Goal: Transaction & Acquisition: Purchase product/service

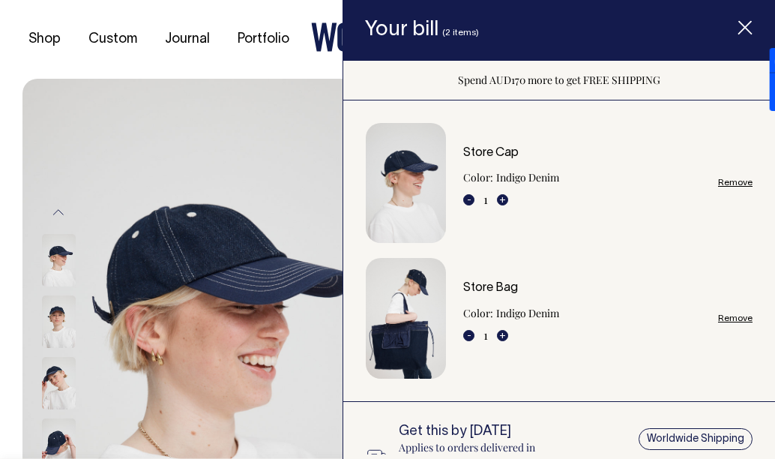
drag, startPoint x: 743, startPoint y: 35, endPoint x: 714, endPoint y: 22, distance: 31.9
click at [742, 34] on icon "Item added to your cart" at bounding box center [744, 28] width 15 height 15
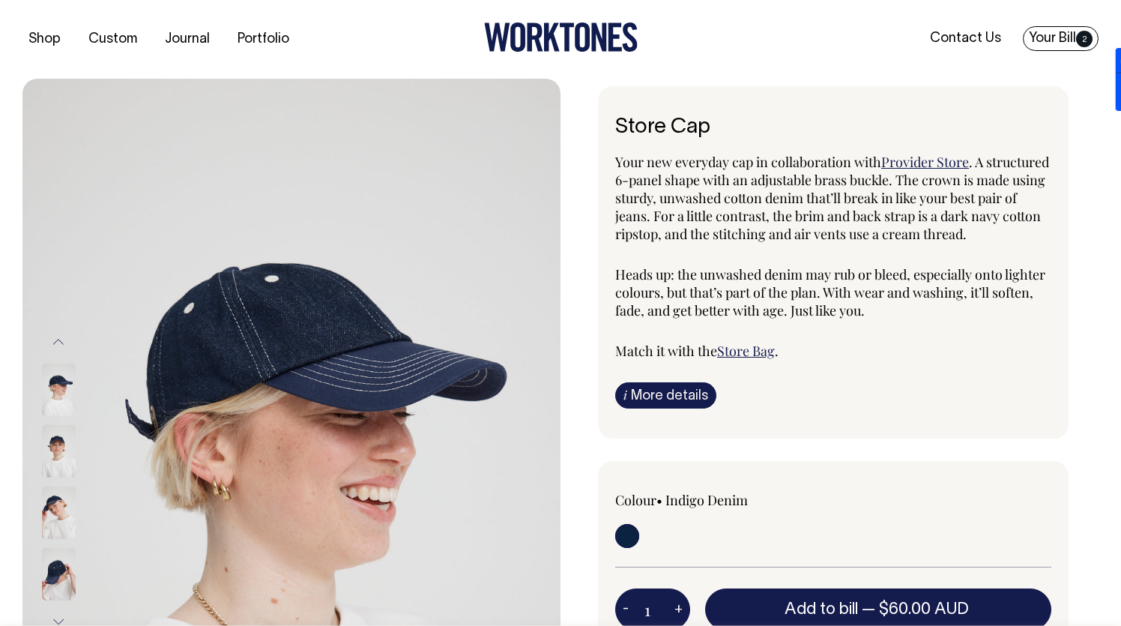
click at [1048, 34] on link "Your Bill 2" at bounding box center [1061, 38] width 76 height 25
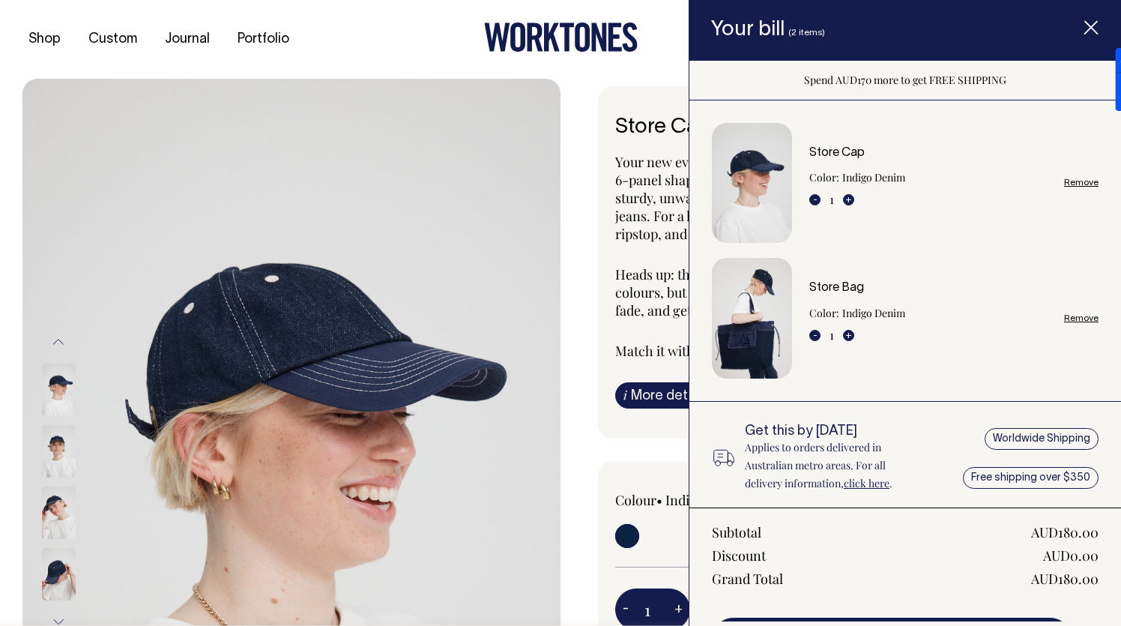
click at [733, 338] on img "Item added to your cart" at bounding box center [752, 318] width 80 height 120
click at [842, 288] on link "Store Bag" at bounding box center [836, 288] width 55 height 10
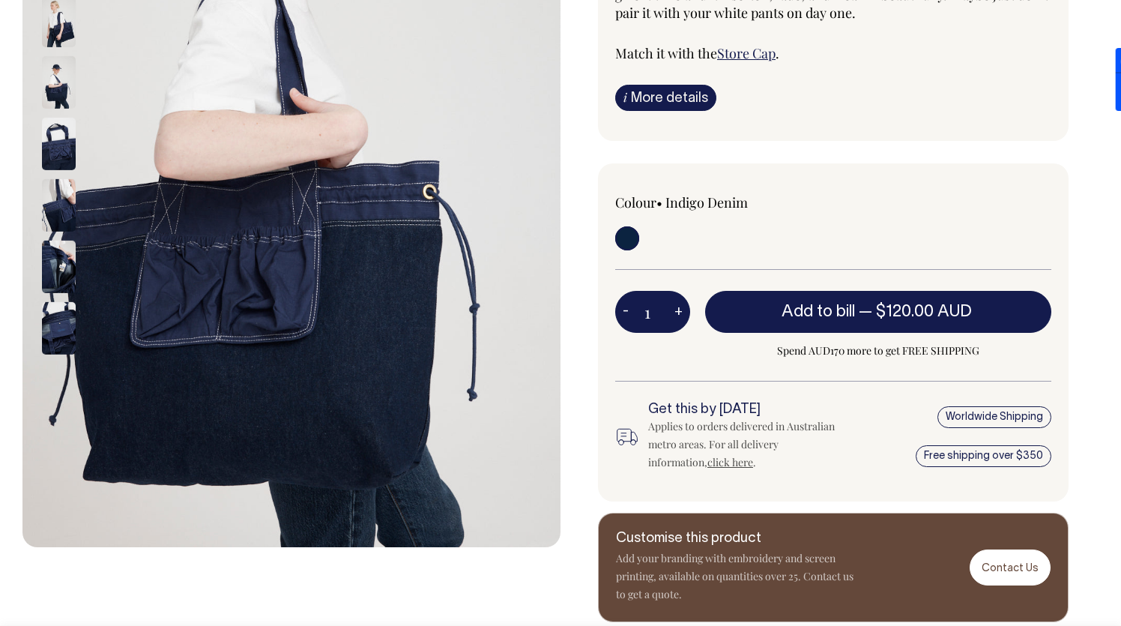
scroll to position [338, 0]
click at [59, 215] on img at bounding box center [59, 205] width 34 height 52
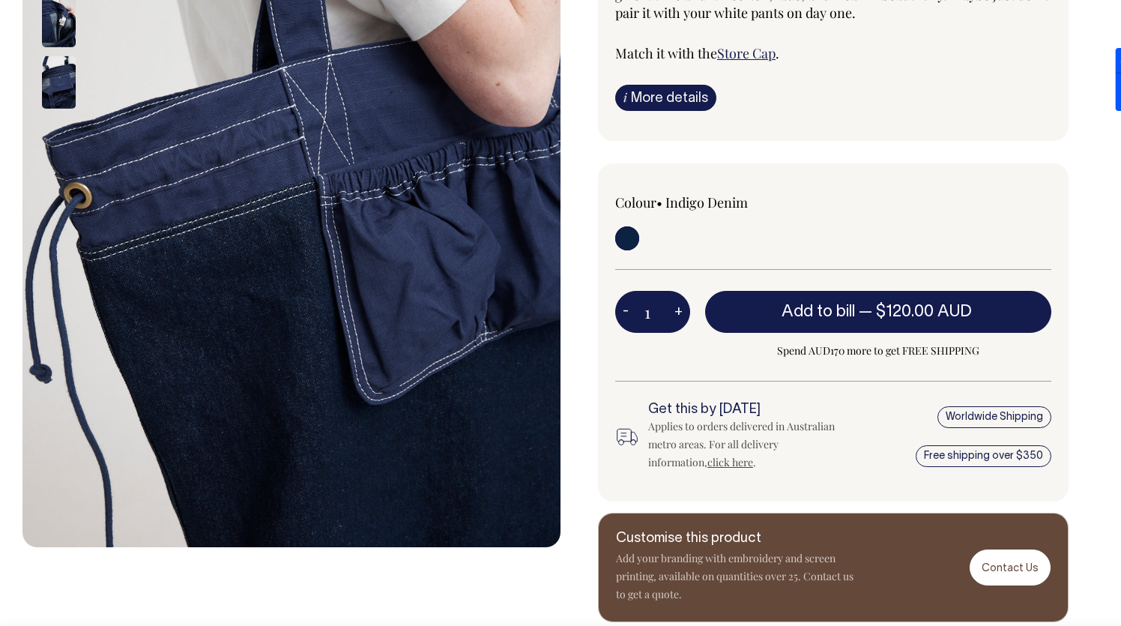
click at [50, 97] on img at bounding box center [59, 82] width 34 height 52
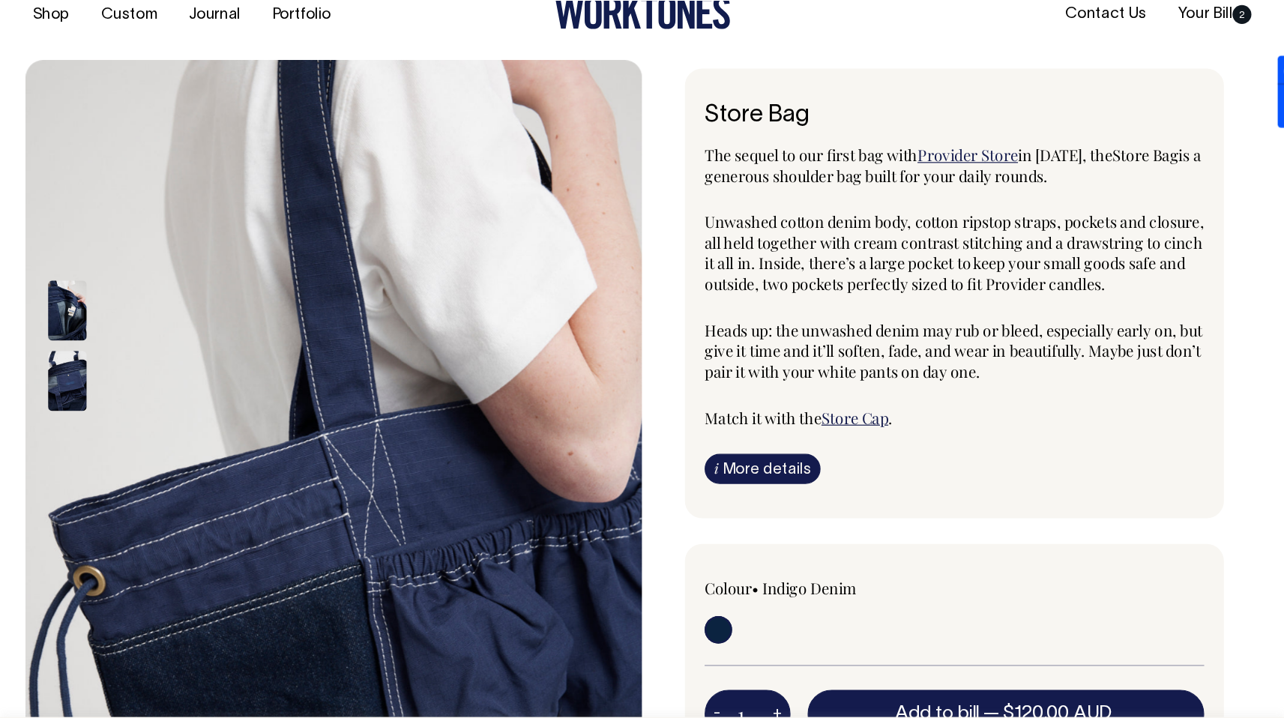
scroll to position [28, 0]
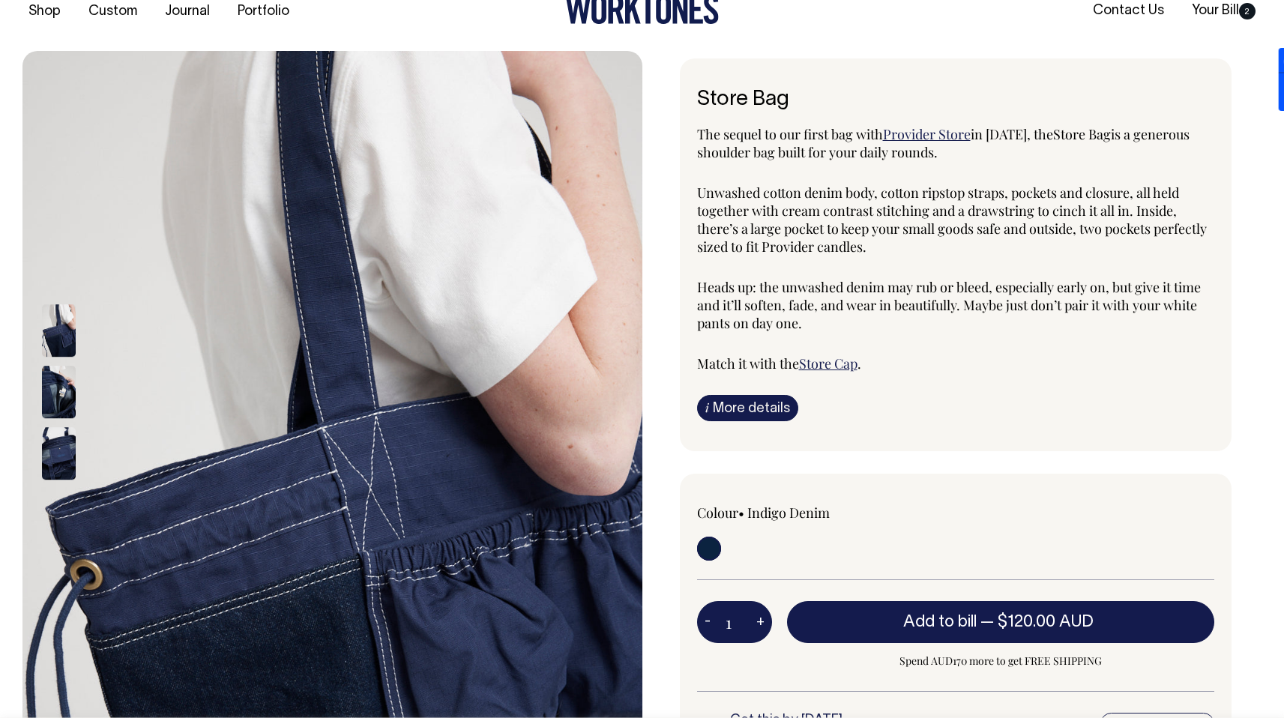
click at [55, 387] on img at bounding box center [59, 392] width 34 height 52
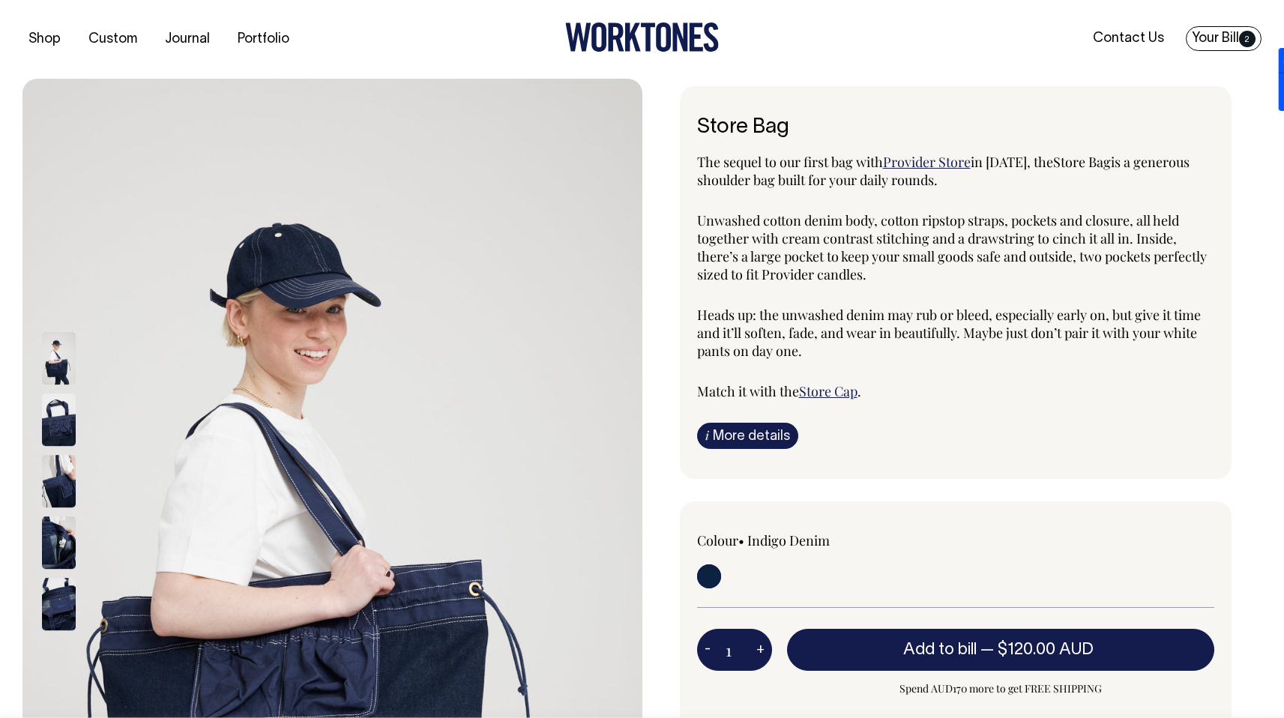
scroll to position [0, 0]
click at [1120, 39] on link "Your Bill 2" at bounding box center [1224, 38] width 76 height 25
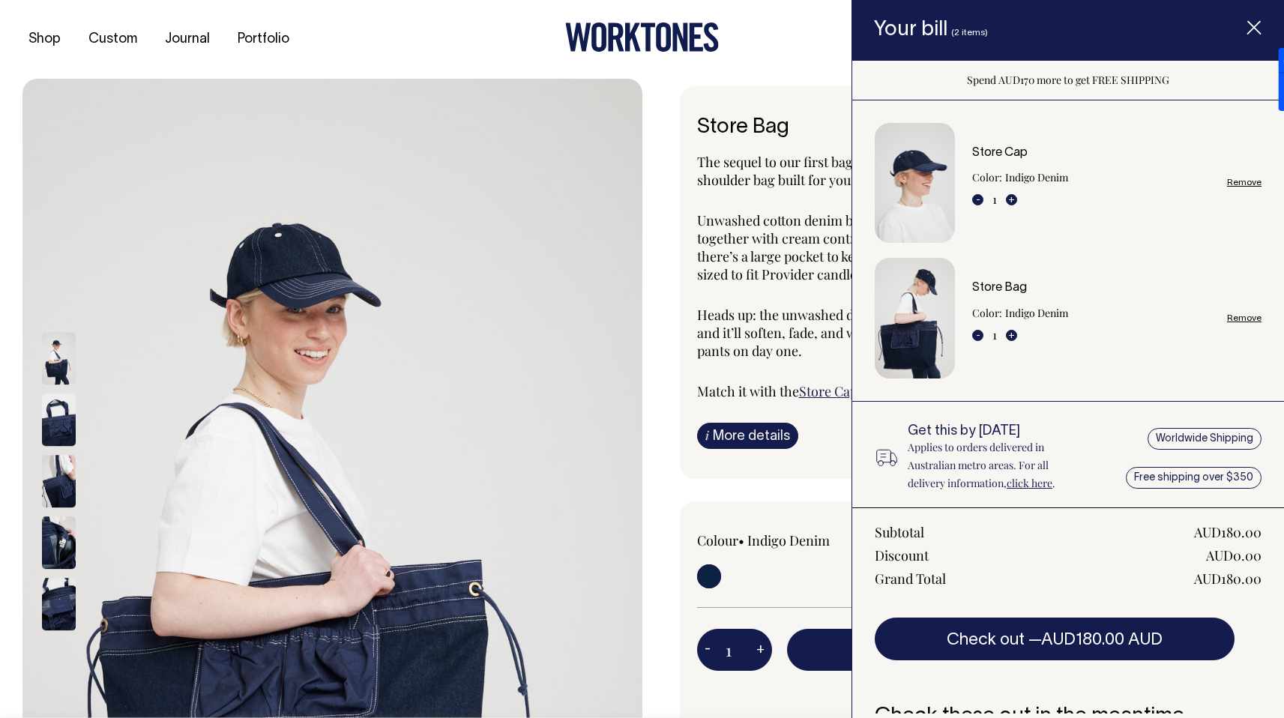
click at [1120, 322] on link "Remove" at bounding box center [1244, 318] width 34 height 10
click at [1120, 178] on link "Remove" at bounding box center [1244, 183] width 34 height 10
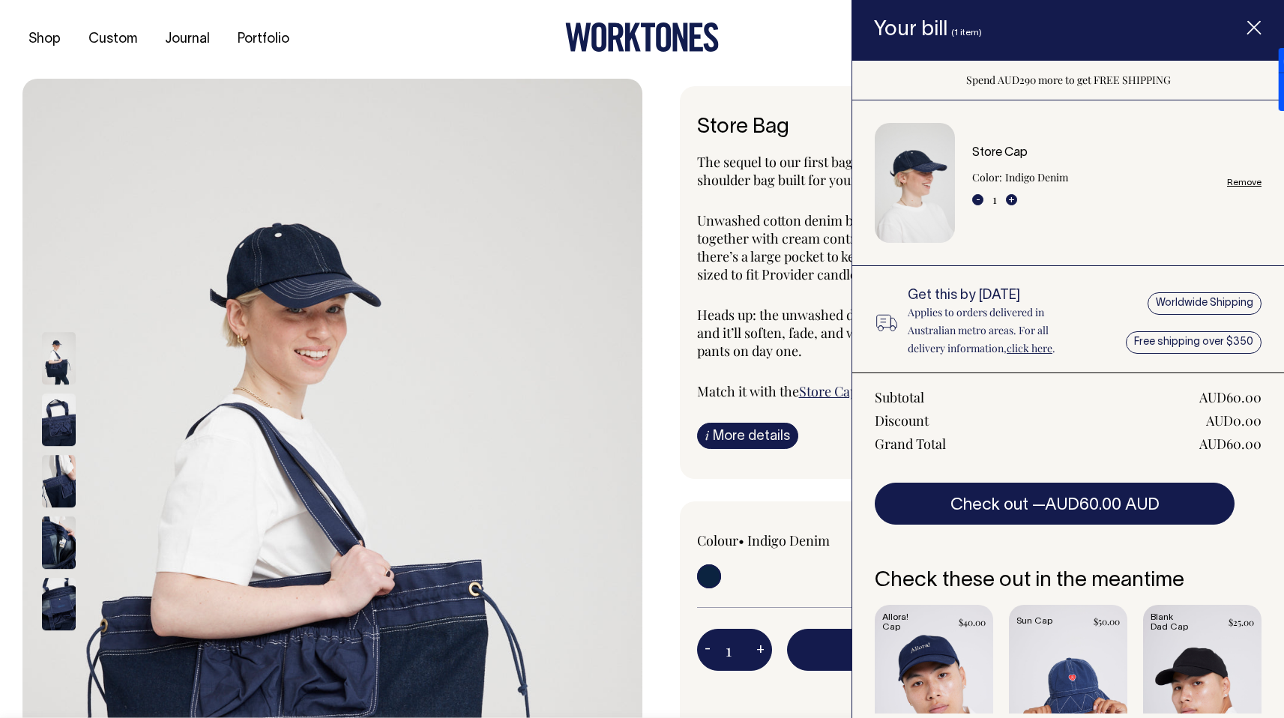
click at [1120, 182] on link "Remove" at bounding box center [1244, 183] width 34 height 10
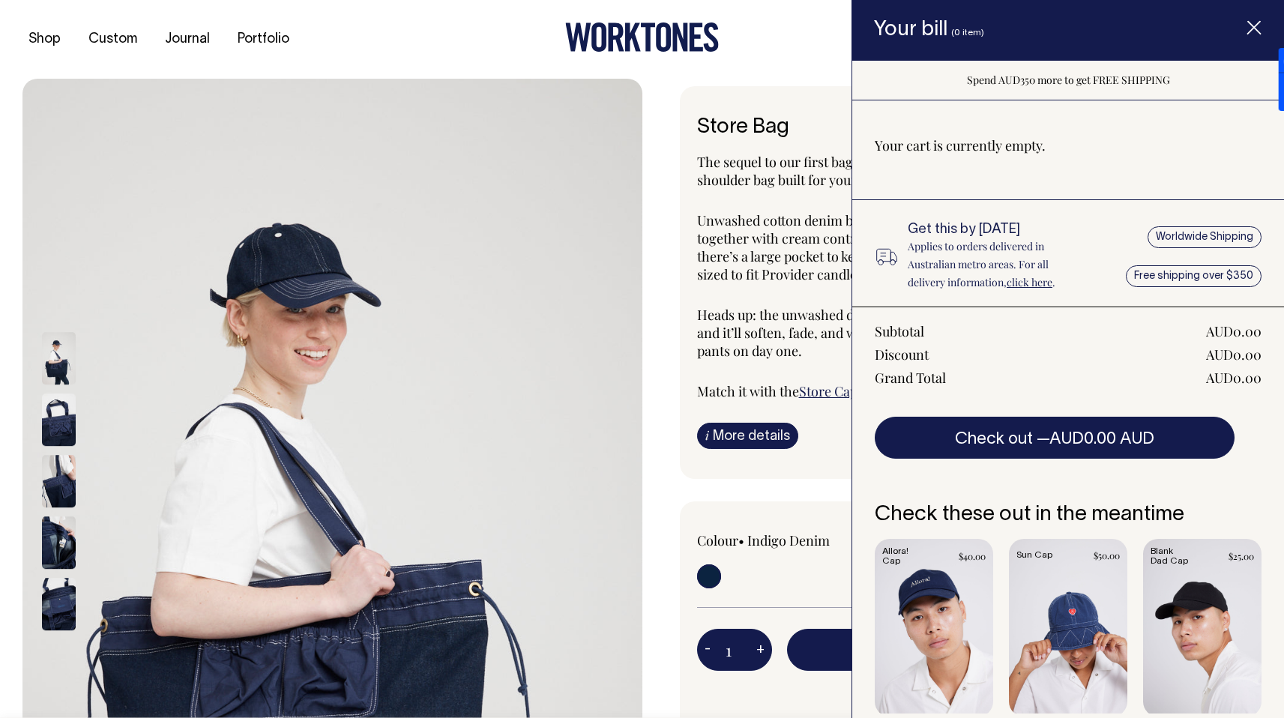
click at [1120, 31] on span "Item added to your cart" at bounding box center [1254, 31] width 60 height 64
